Goal: Task Accomplishment & Management: Use online tool/utility

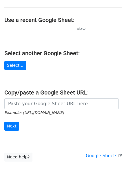
scroll to position [23, 0]
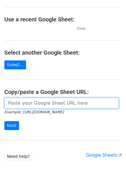
click at [32, 104] on input "url" at bounding box center [61, 103] width 114 height 11
paste input "[URL][DOMAIN_NAME]"
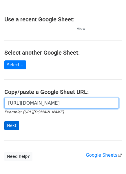
type input "[URL][DOMAIN_NAME]"
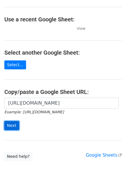
click at [10, 124] on input "Next" at bounding box center [11, 125] width 15 height 9
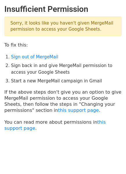
scroll to position [9, 0]
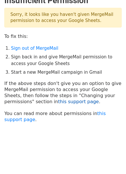
click at [58, 101] on link "this support page" at bounding box center [78, 101] width 41 height 5
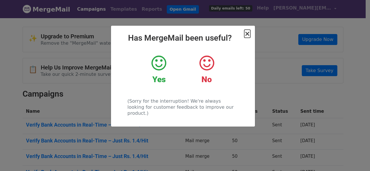
click at [248, 34] on span "×" at bounding box center [247, 34] width 6 height 8
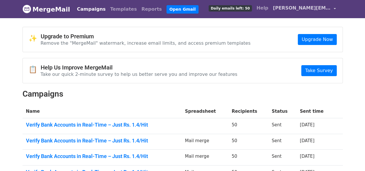
click at [305, 10] on span "prajul.sahu@paysprint.in" at bounding box center [302, 8] width 58 height 7
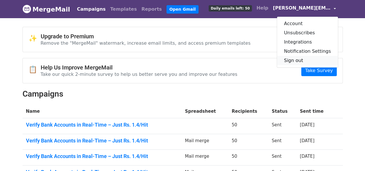
click at [303, 59] on link "Sign out" at bounding box center [307, 60] width 61 height 9
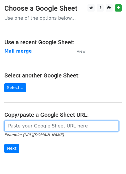
click at [27, 127] on input "url" at bounding box center [61, 125] width 114 height 11
paste input "https://docs.google.com/spreadsheets/d/15XMlOzaN1vr6r3AIVcPO4R35eGf3mO04gfEZg5y…"
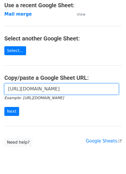
scroll to position [38, 0]
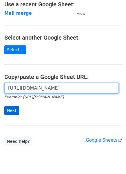
type input "https://docs.google.com/spreadsheets/d/15XMlOzaN1vr6r3AIVcPO4R35eGf3mO04gfEZg5y…"
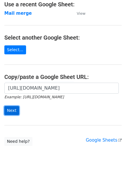
scroll to position [0, 0]
click at [12, 110] on input "Next" at bounding box center [11, 110] width 15 height 9
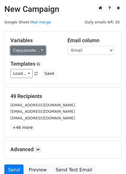
click at [37, 47] on link "Copy/paste..." at bounding box center [27, 50] width 35 height 9
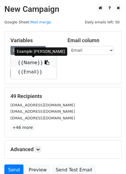
click at [31, 63] on link "{{Name}}" at bounding box center [34, 62] width 46 height 9
